Goal: Task Accomplishment & Management: Manage account settings

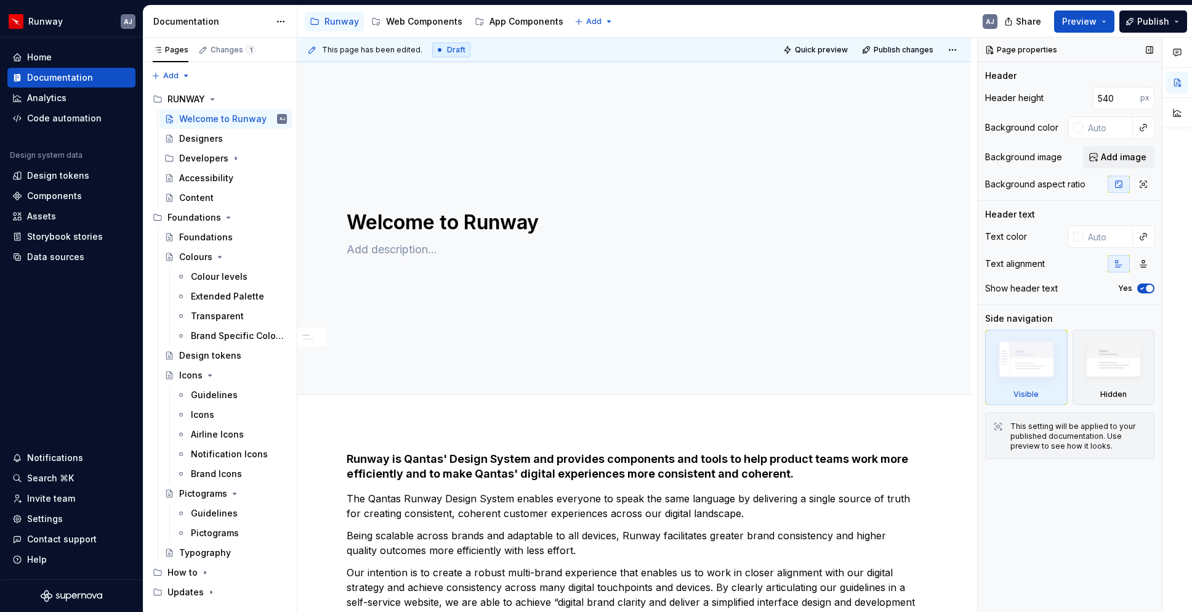
click at [1138, 286] on icon "button" at bounding box center [1143, 288] width 10 height 7
click at [1138, 289] on button "No" at bounding box center [1146, 288] width 17 height 10
click at [1099, 362] on img at bounding box center [1113, 362] width 71 height 54
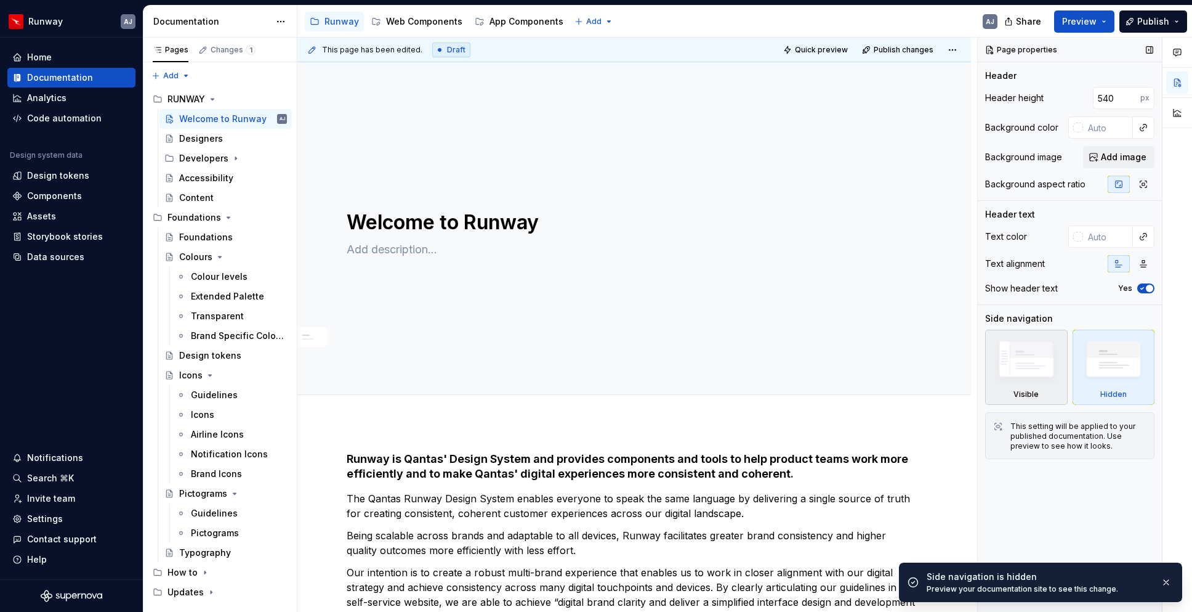
click at [1037, 369] on img at bounding box center [1026, 362] width 71 height 54
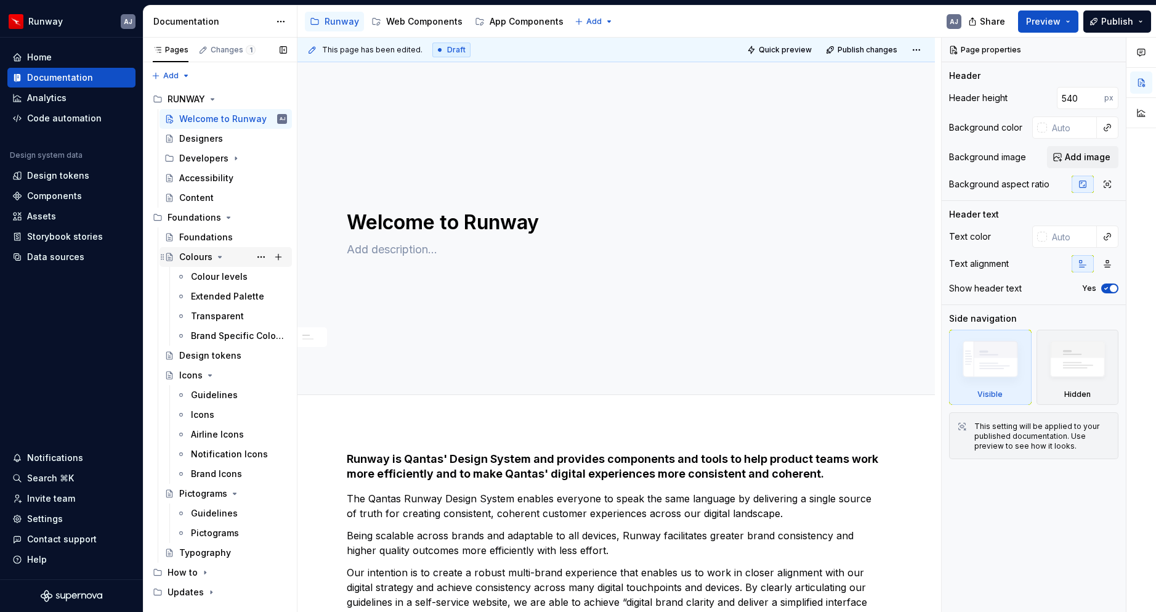
click at [198, 258] on div "Colours" at bounding box center [195, 257] width 33 height 12
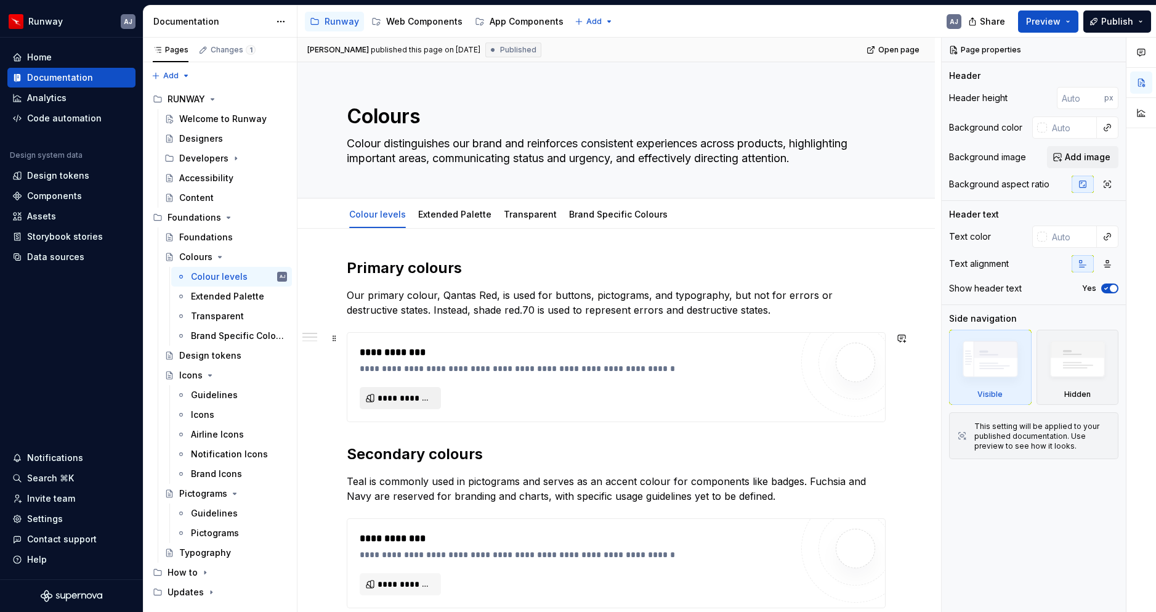
click at [403, 399] on span "**********" at bounding box center [405, 398] width 55 height 12
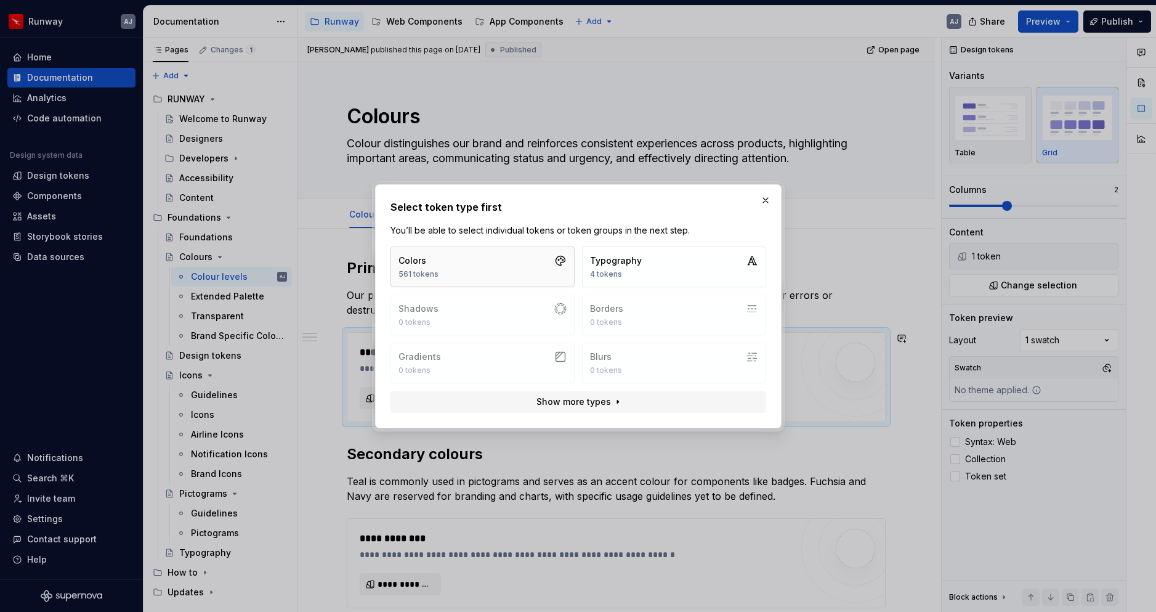
click at [457, 264] on button "Colors 561 tokens" at bounding box center [483, 266] width 184 height 41
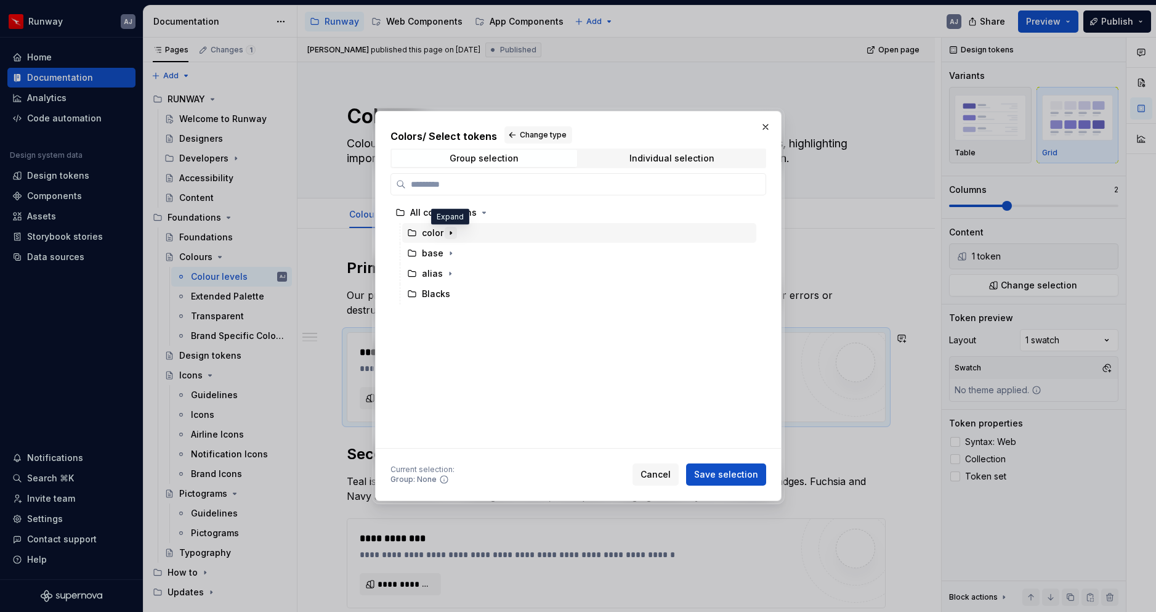
click at [452, 234] on icon "button" at bounding box center [451, 233] width 10 height 10
click at [462, 255] on icon "button" at bounding box center [462, 253] width 1 height 3
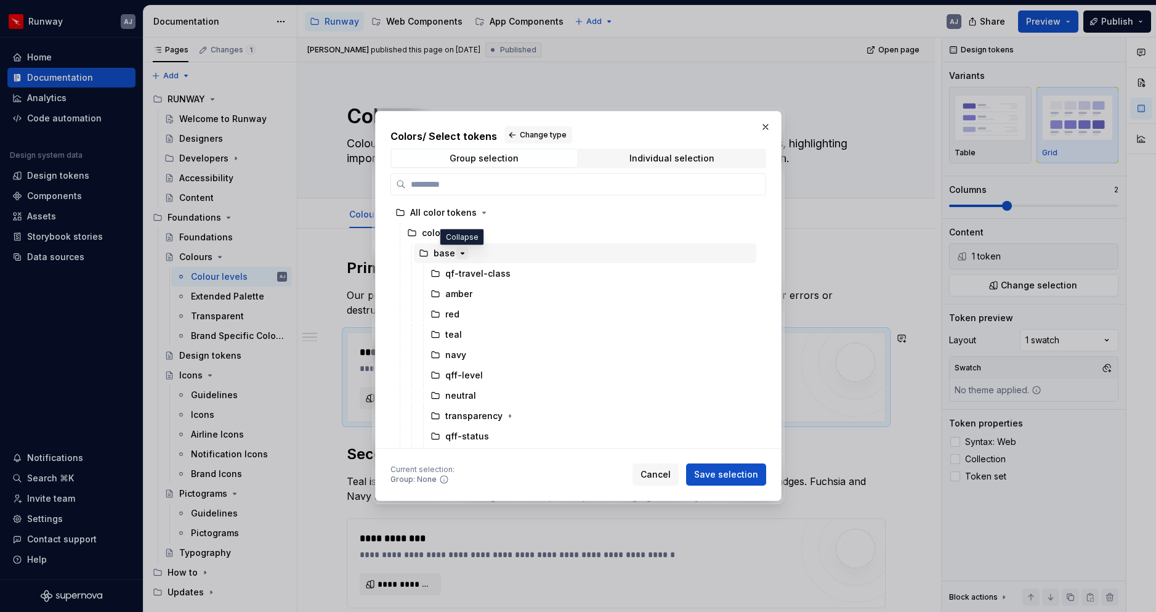
click at [462, 252] on icon "button" at bounding box center [463, 253] width 10 height 10
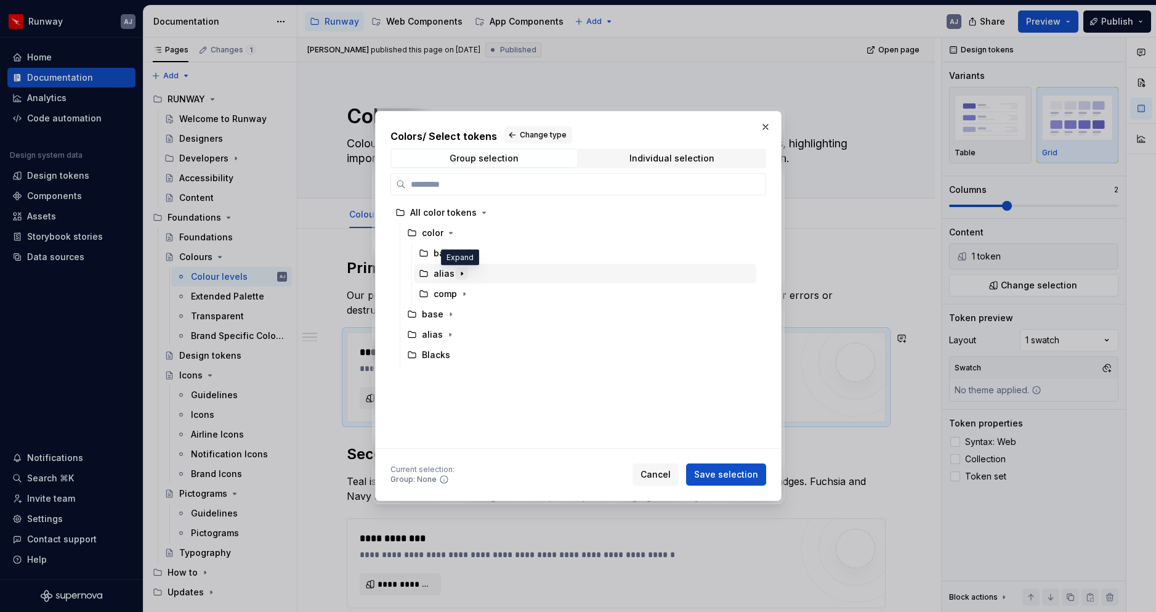
click at [461, 273] on icon "button" at bounding box center [461, 273] width 1 height 3
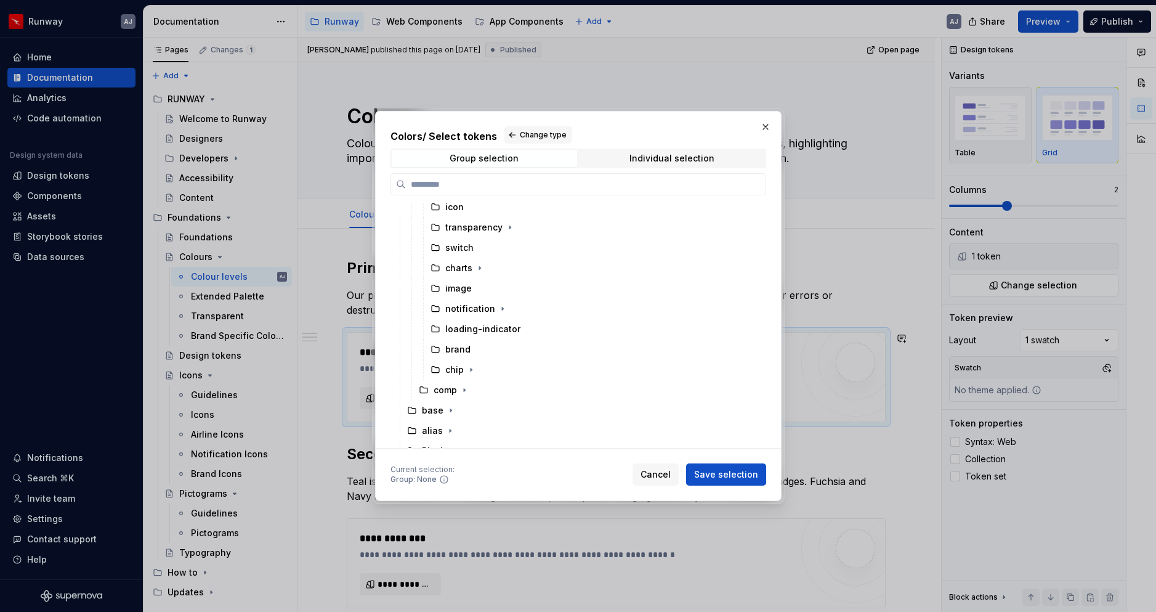
scroll to position [293, 0]
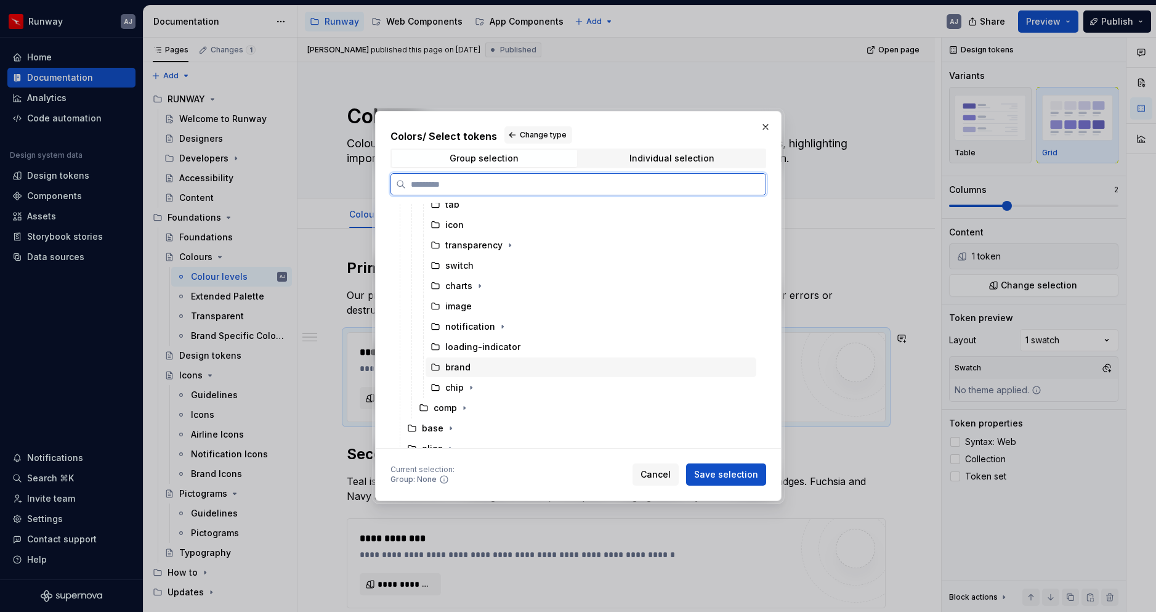
click at [472, 362] on div "brand" at bounding box center [591, 367] width 331 height 20
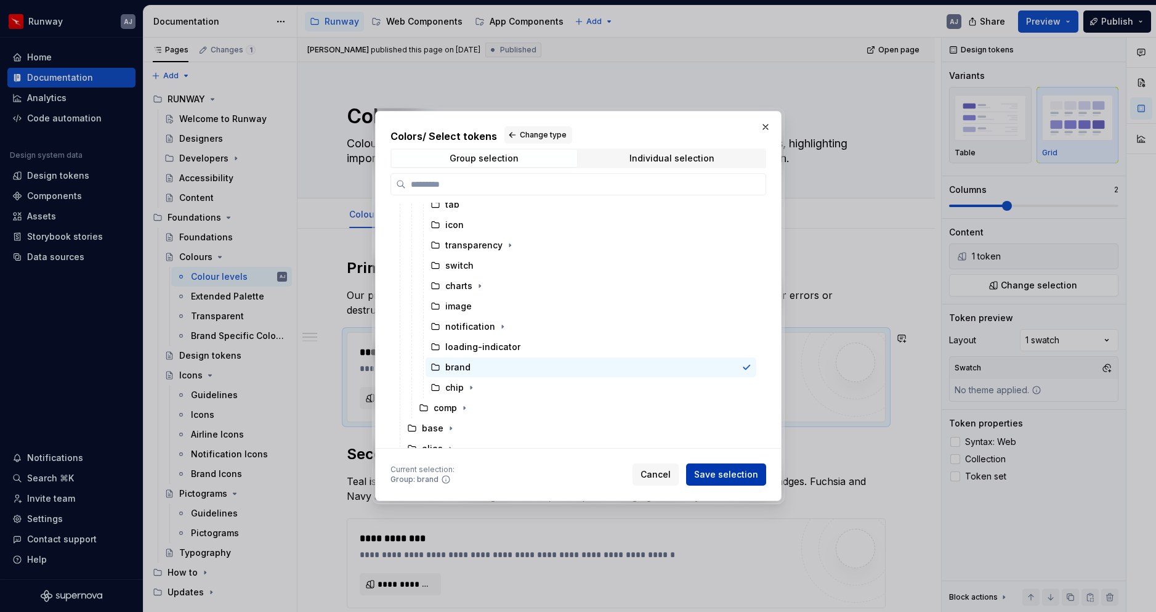
click at [721, 469] on span "Save selection" at bounding box center [726, 474] width 64 height 12
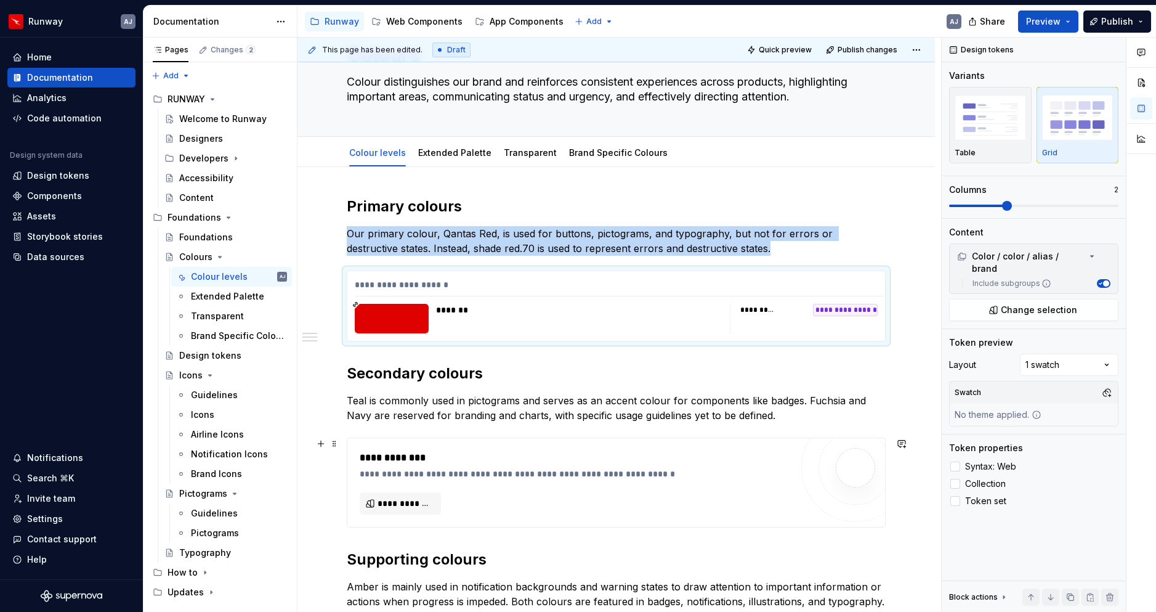
scroll to position [61, 0]
click at [1113, 23] on span "Publish" at bounding box center [1117, 21] width 32 height 12
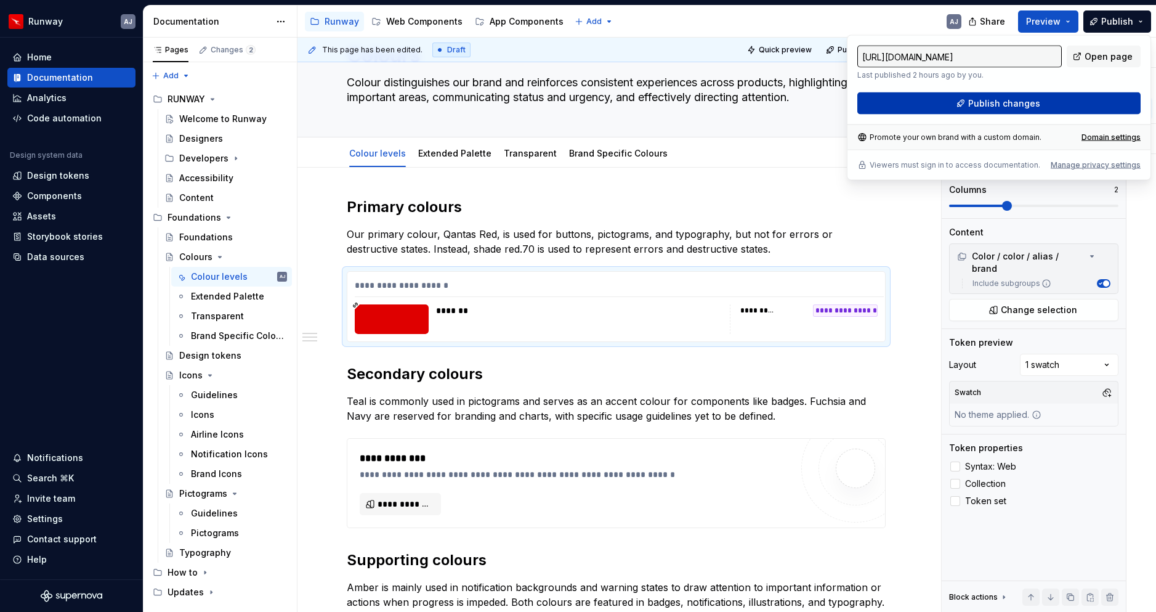
click at [1025, 102] on span "Publish changes" at bounding box center [1004, 103] width 72 height 12
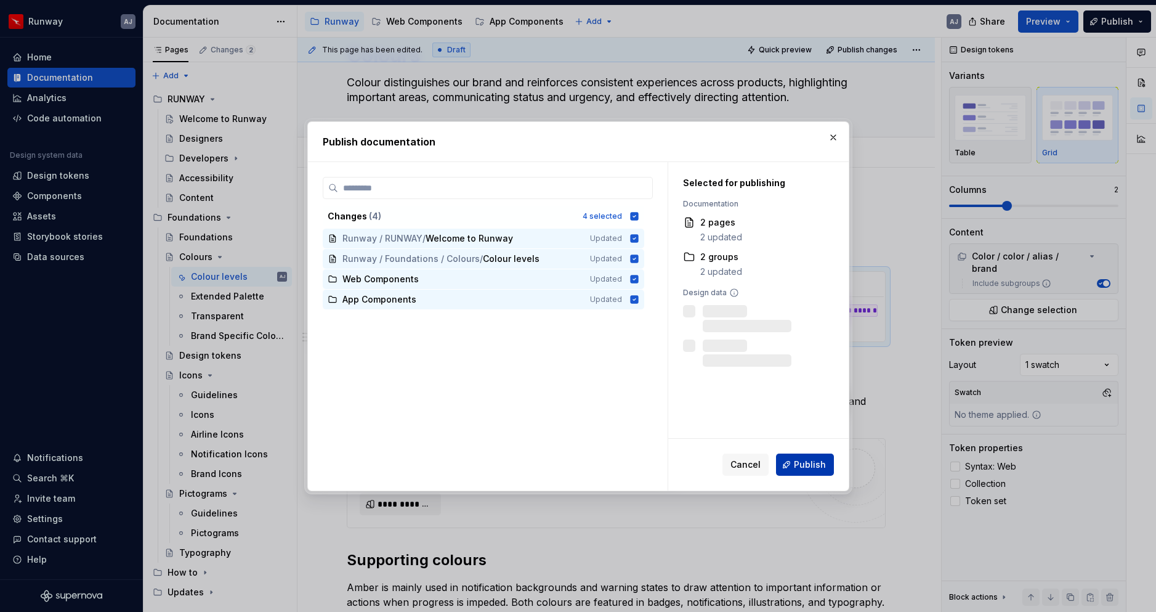
click at [806, 460] on span "Publish" at bounding box center [810, 464] width 32 height 12
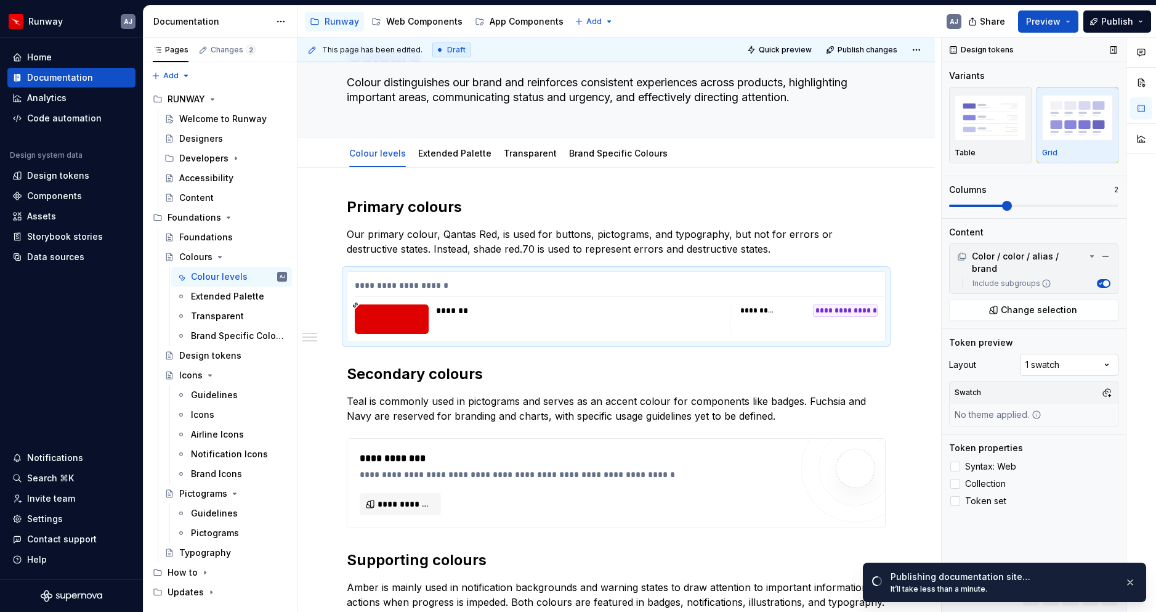
click at [1106, 357] on div "Comments Open comments No comments yet Select ‘Comment’ from the block context …" at bounding box center [1049, 325] width 214 height 575
click at [1130, 334] on div at bounding box center [1142, 325] width 30 height 575
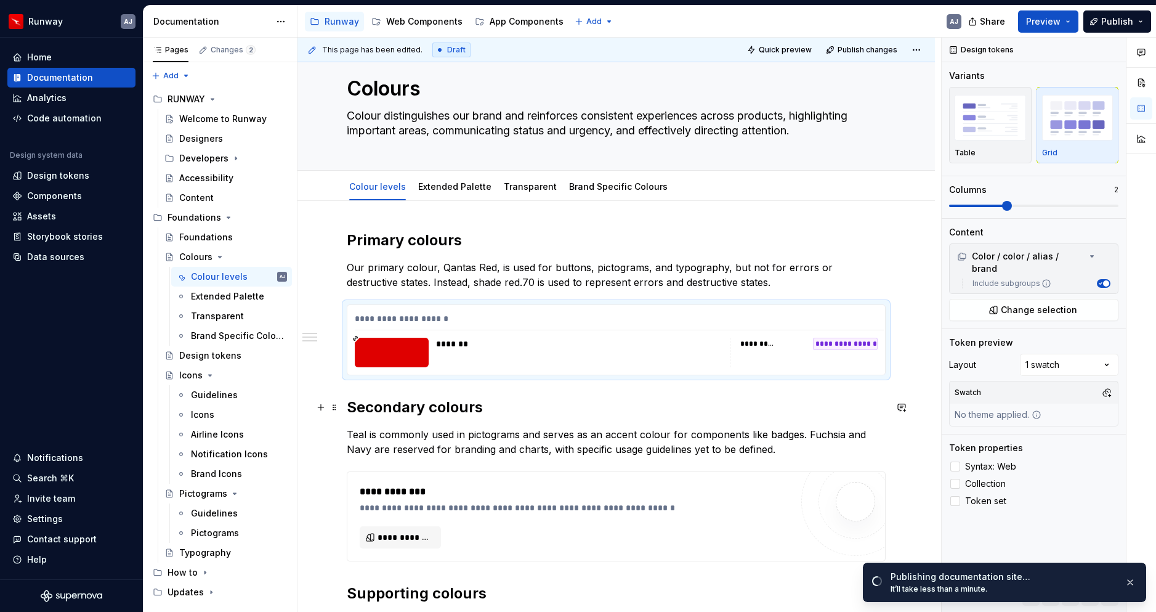
scroll to position [0, 0]
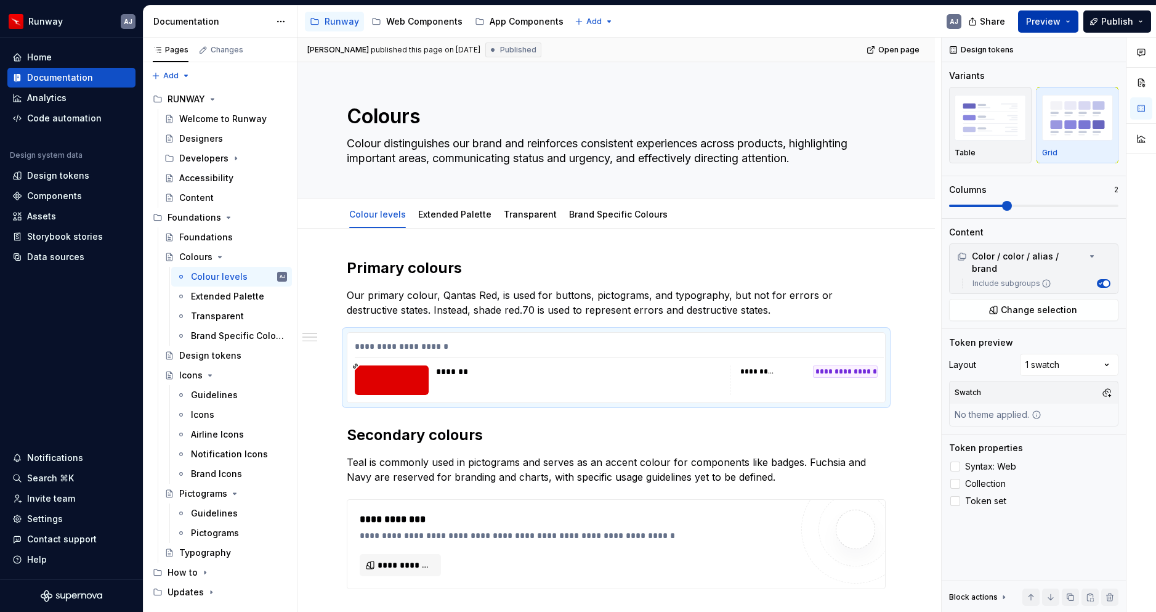
click at [1053, 14] on button "Preview" at bounding box center [1048, 21] width 60 height 22
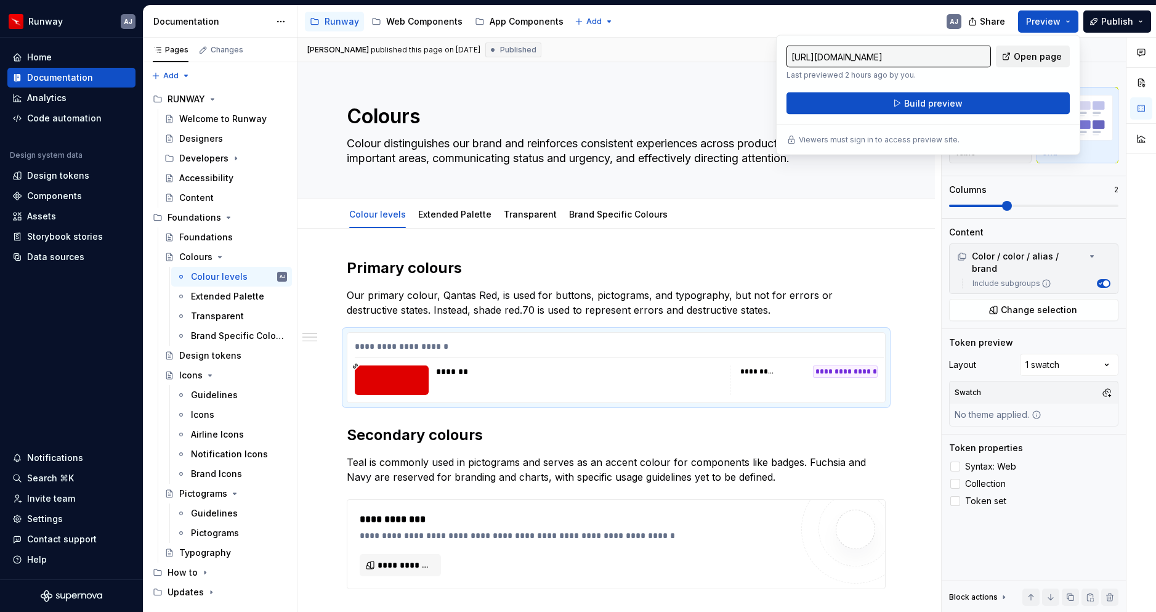
click at [1042, 58] on span "Open page" at bounding box center [1038, 57] width 48 height 12
type textarea "*"
